Goal: Task Accomplishment & Management: Use online tool/utility

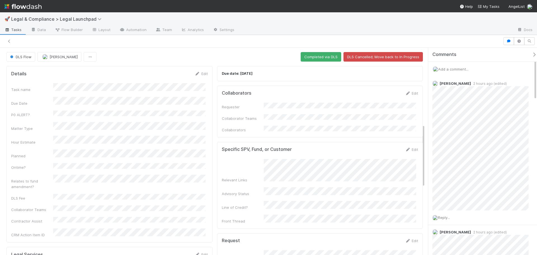
scroll to position [252, 0]
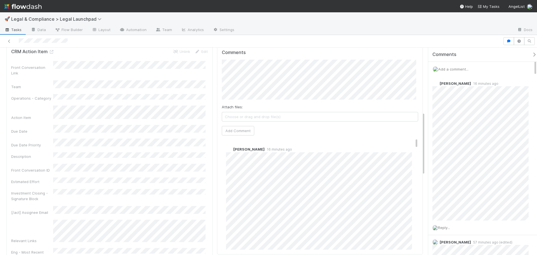
scroll to position [252, 0]
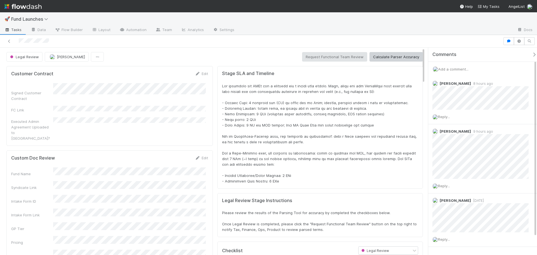
scroll to position [109, 399]
click at [510, 41] on icon "button" at bounding box center [509, 40] width 6 height 3
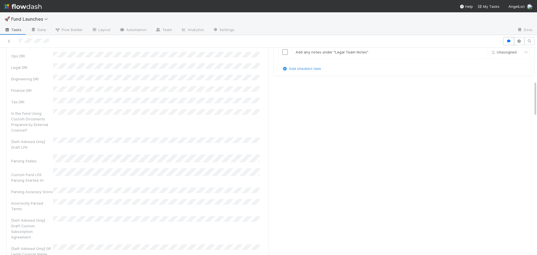
scroll to position [196, 0]
